Goal: Find contact information: Find contact information

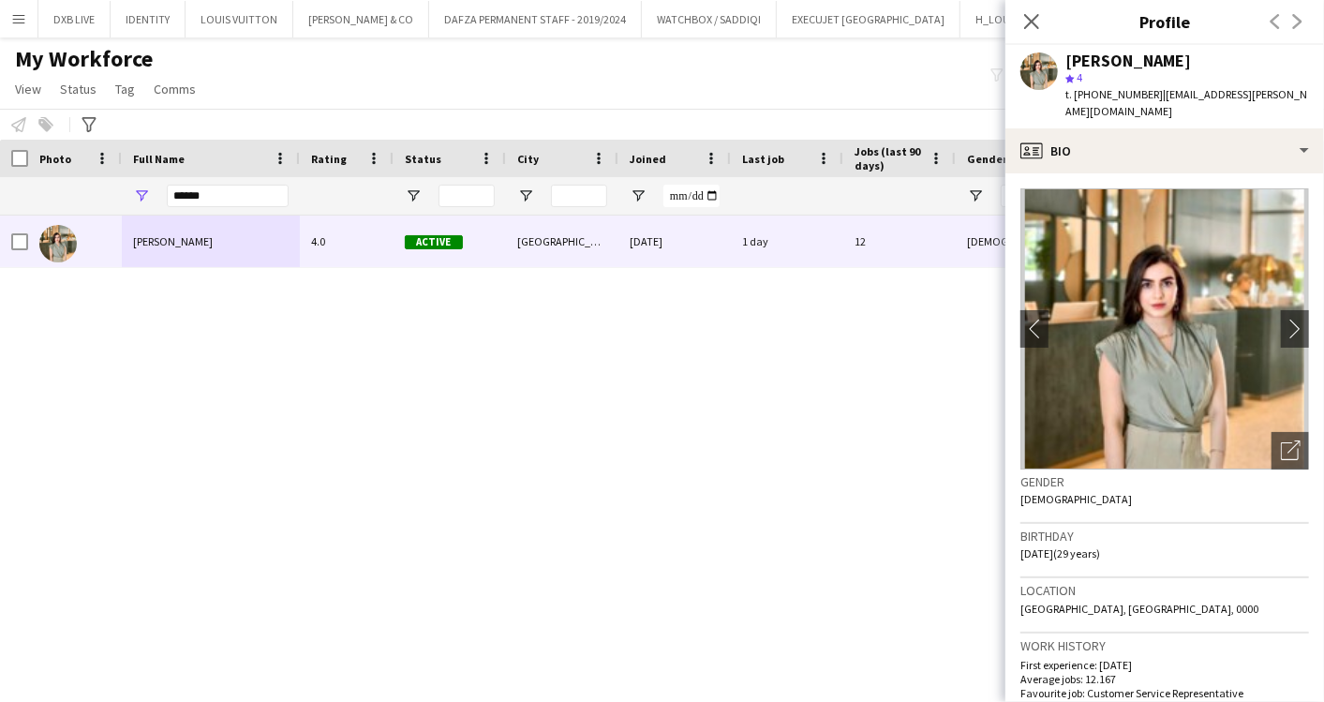
scroll to position [483, 0]
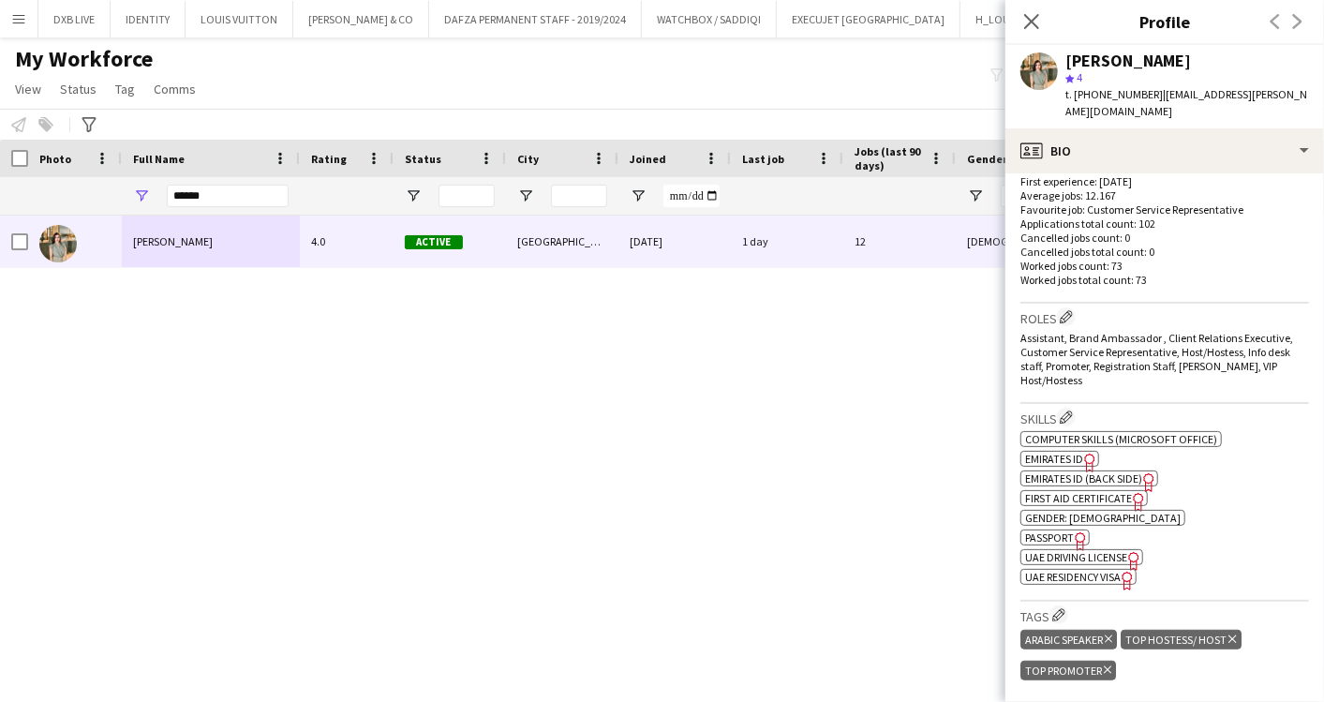
click at [1058, 530] on span "Passport" at bounding box center [1049, 537] width 49 height 14
drag, startPoint x: 151, startPoint y: 189, endPoint x: 136, endPoint y: 188, distance: 15.0
click at [136, 188] on div "******" at bounding box center [211, 195] width 178 height 37
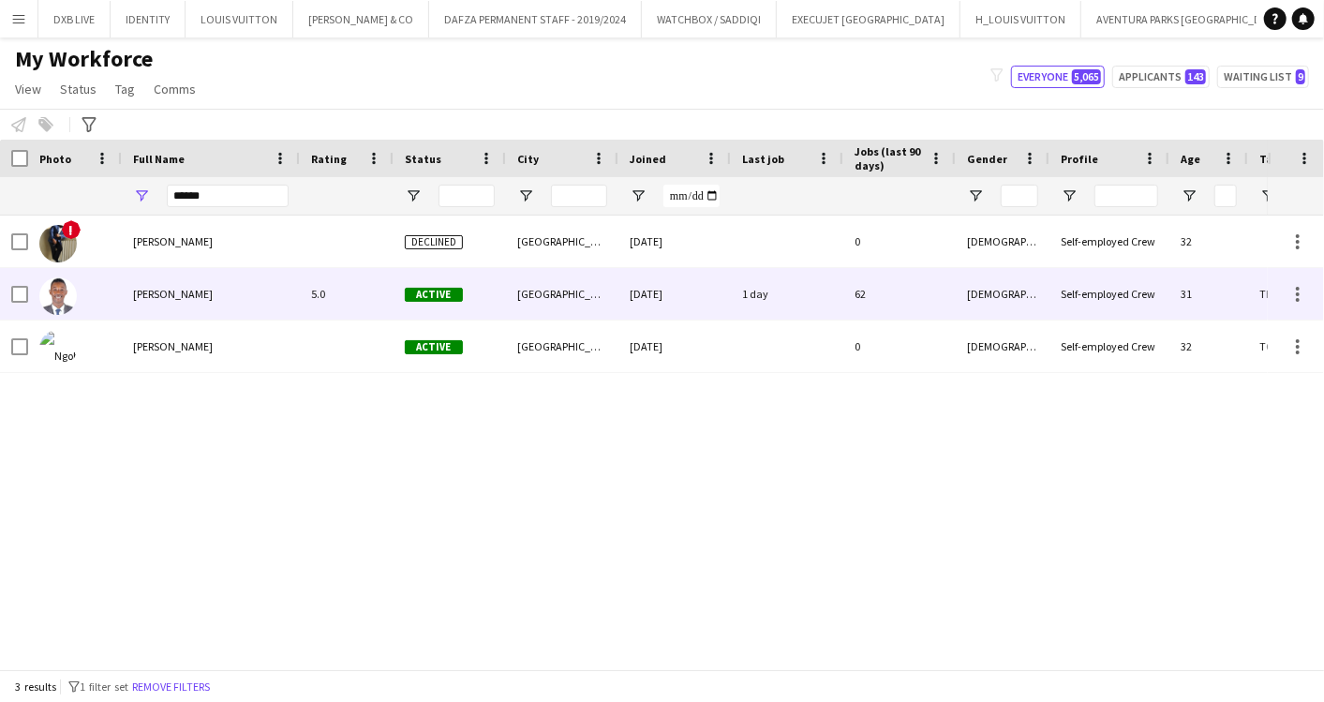
click at [187, 298] on span "[PERSON_NAME]" at bounding box center [173, 294] width 80 height 14
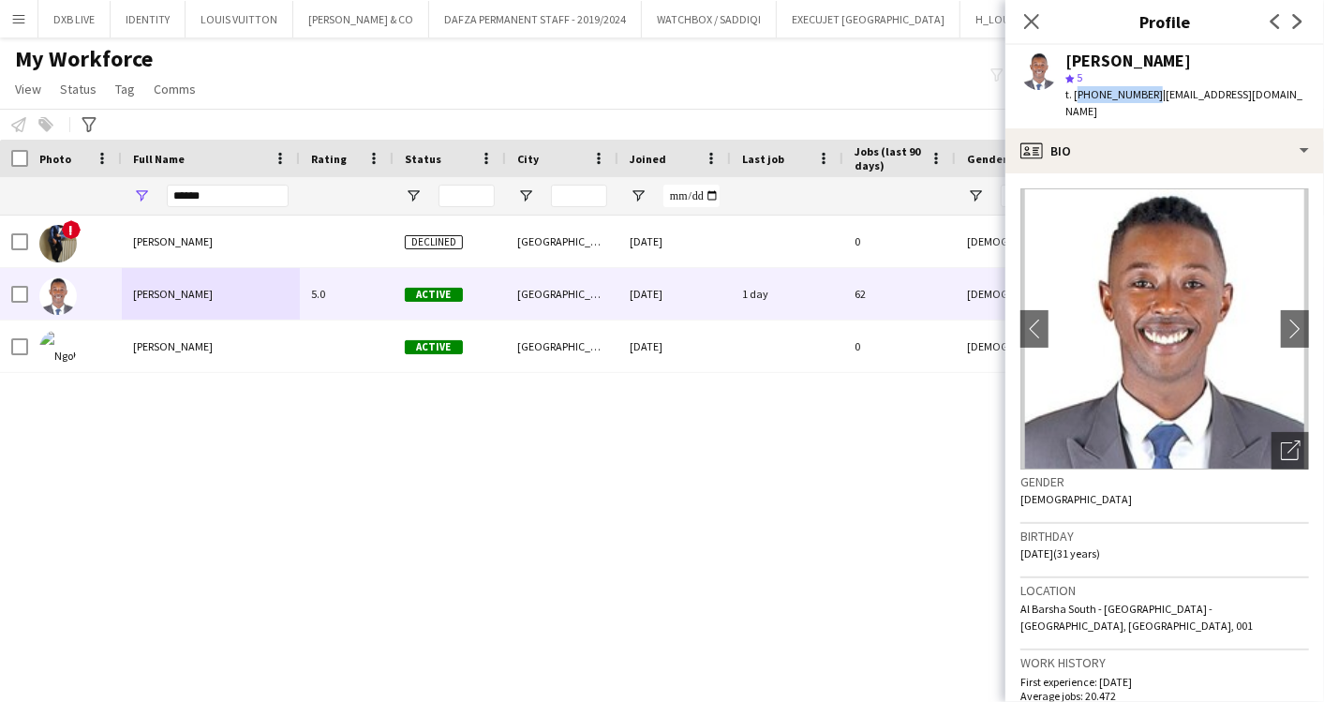
drag, startPoint x: 1075, startPoint y: 92, endPoint x: 1147, endPoint y: 96, distance: 72.2
click at [1147, 96] on span "t. [PHONE_NUMBER]" at bounding box center [1113, 94] width 97 height 14
copy span "[PHONE_NUMBER]"
drag, startPoint x: 1256, startPoint y: 92, endPoint x: 1155, endPoint y: 96, distance: 101.3
click at [1155, 96] on div "[PERSON_NAME] star 5 t. [PHONE_NUMBER] | [EMAIL_ADDRESS][DOMAIN_NAME]" at bounding box center [1164, 86] width 319 height 83
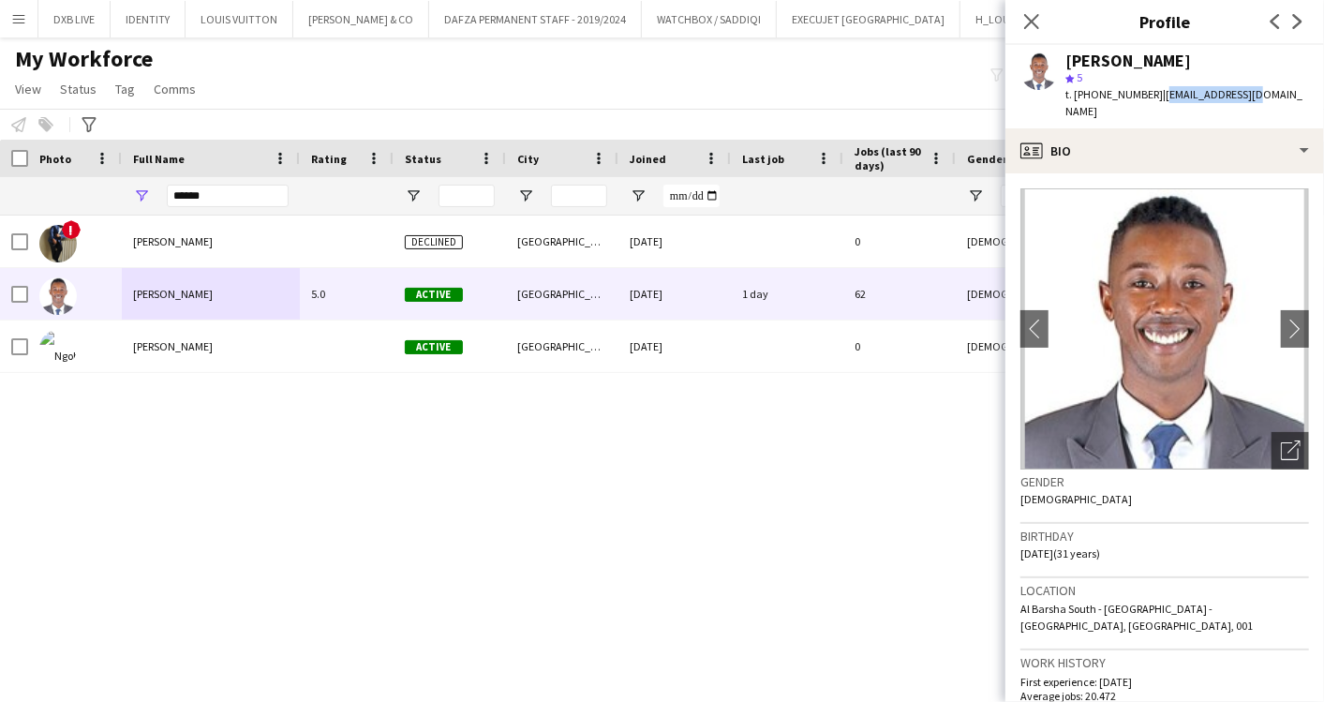
copy span "[EMAIL_ADDRESS][DOMAIN_NAME]"
drag, startPoint x: 234, startPoint y: 198, endPoint x: 91, endPoint y: 195, distance: 143.4
click at [91, 195] on div "******" at bounding box center [774, 195] width 1548 height 37
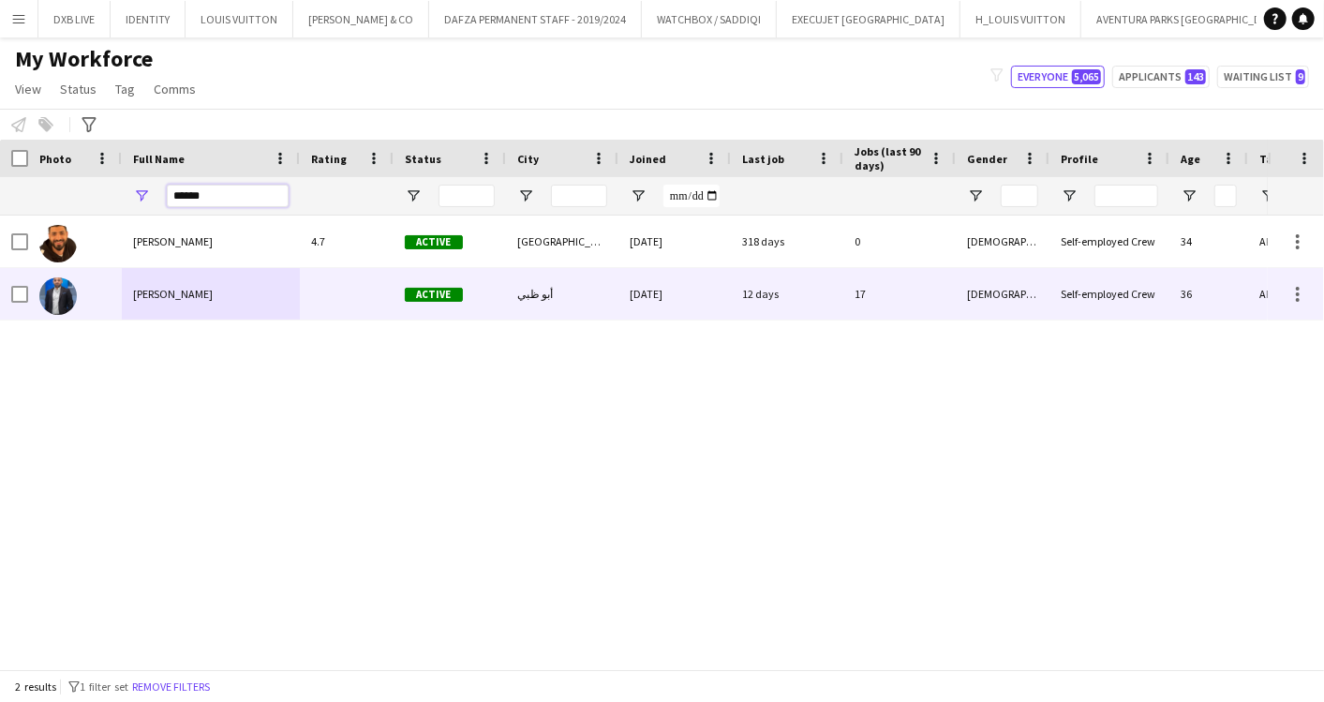
type input "******"
click at [164, 290] on span "[PERSON_NAME]" at bounding box center [173, 294] width 80 height 14
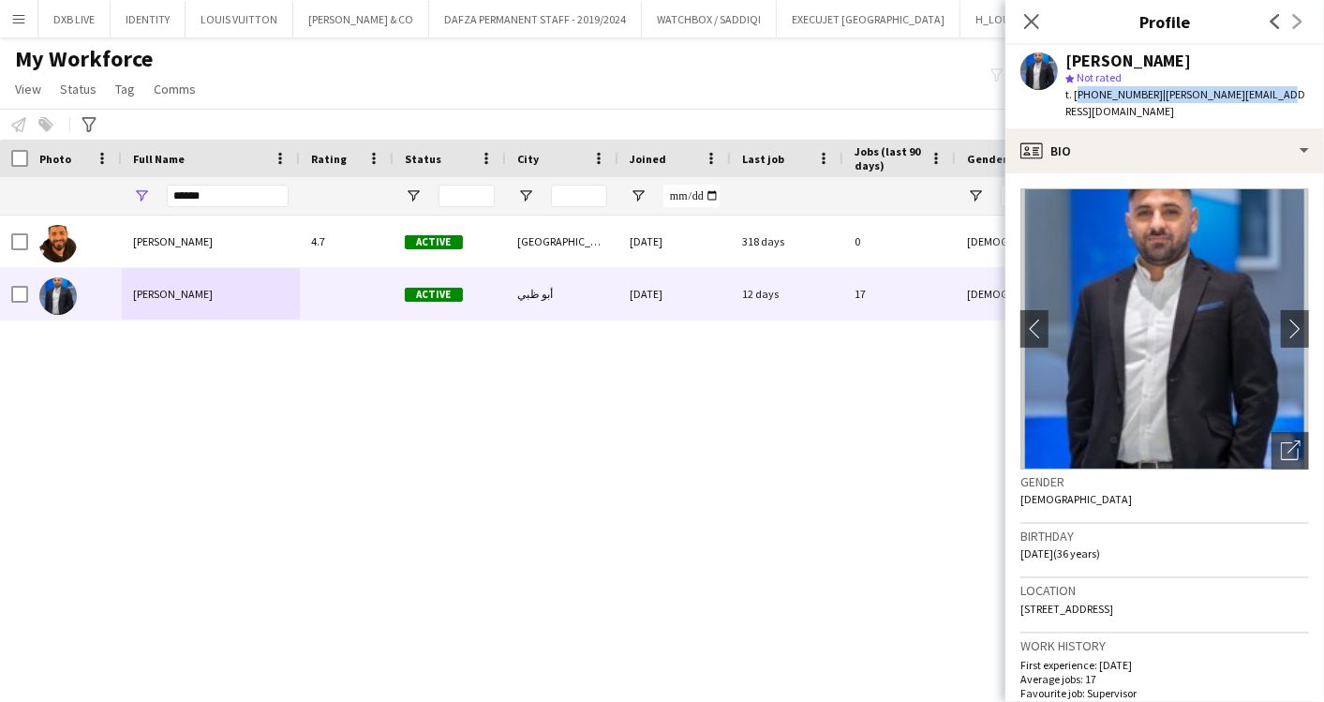
drag, startPoint x: 1278, startPoint y: 94, endPoint x: 1076, endPoint y: 99, distance: 201.5
click at [1076, 99] on div "[PERSON_NAME] star Not rated t. [PHONE_NUMBER] | [EMAIL_ADDRESS][DOMAIN_NAME]" at bounding box center [1164, 86] width 319 height 83
copy div "[PHONE_NUMBER] | [EMAIL_ADDRESS][DOMAIN_NAME]"
click at [661, 542] on div "[PERSON_NAME] 4.7 Active Dubai [DATE] 318 days 0 [DEMOGRAPHIC_DATA] Self-employ…" at bounding box center [634, 434] width 1268 height 438
